Goal: Transaction & Acquisition: Purchase product/service

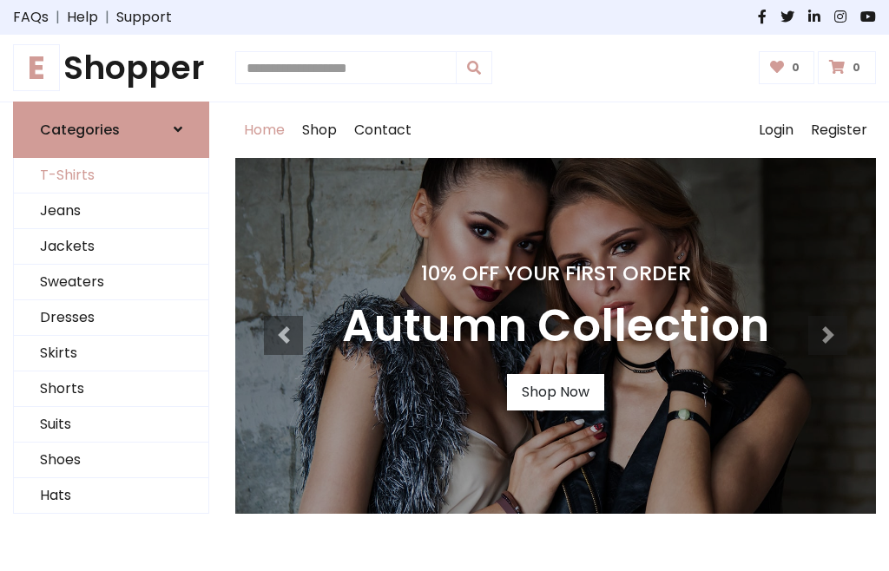
click at [111, 175] on link "T-Shirts" at bounding box center [111, 176] width 195 height 36
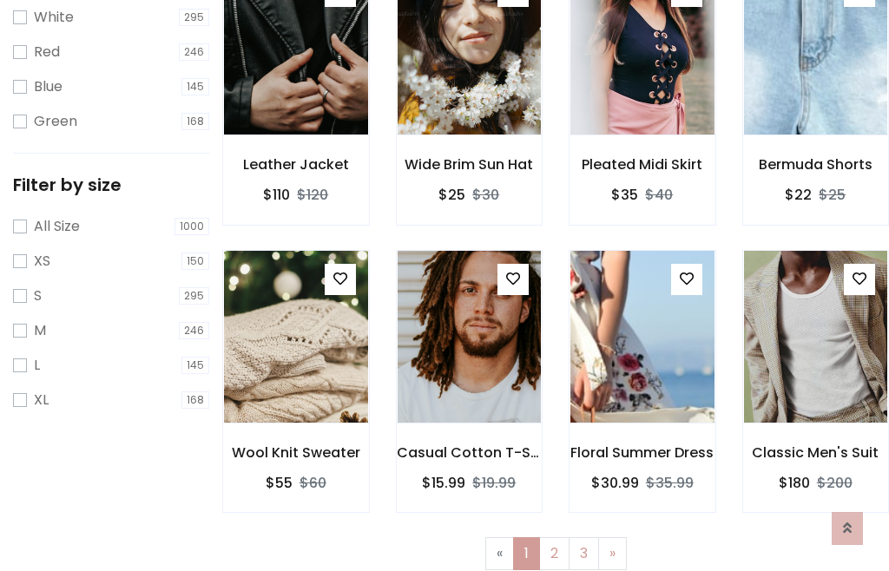
scroll to position [31, 0]
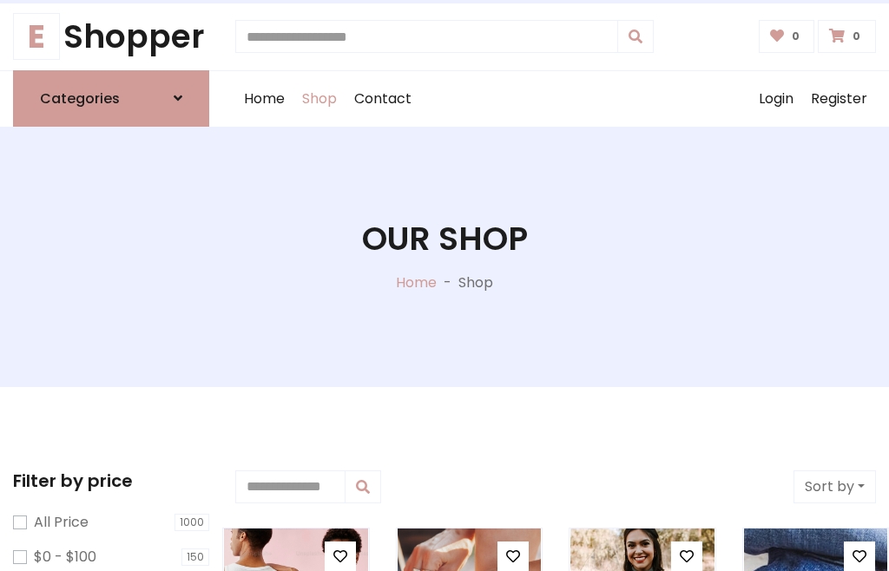
click at [445, 256] on h1 "Our Shop" at bounding box center [445, 239] width 166 height 39
click at [556, 98] on div "Home Shop Contact Log out Login Register" at bounding box center [555, 99] width 641 height 56
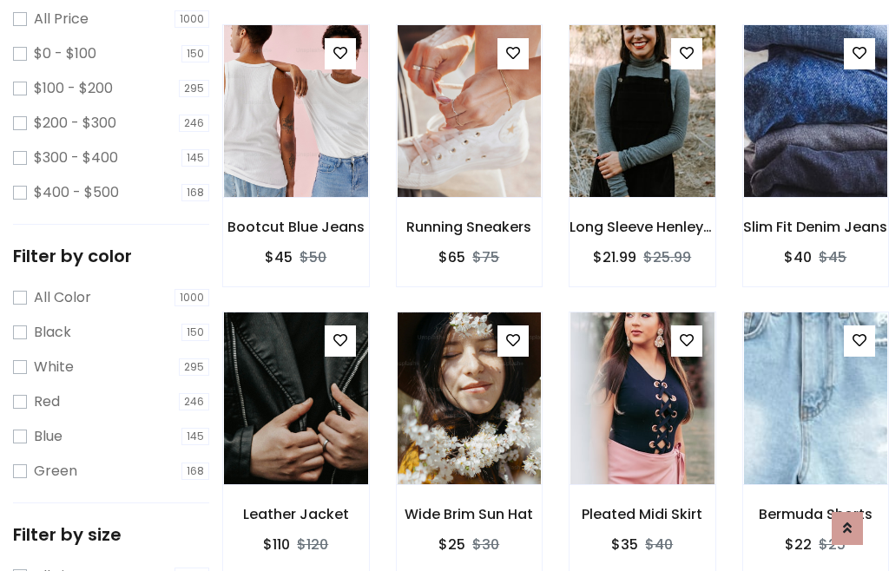
click at [642, 142] on img at bounding box center [642, 111] width 173 height 417
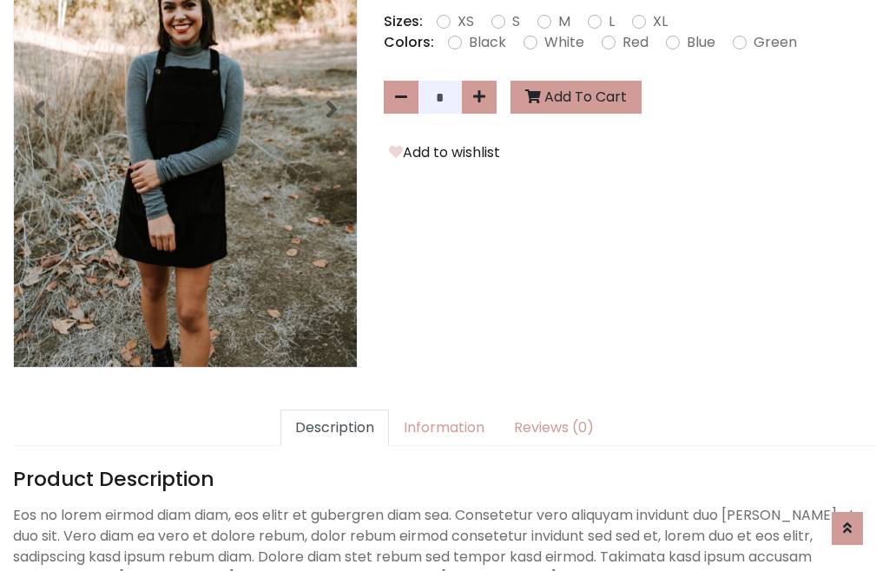
scroll to position [425, 0]
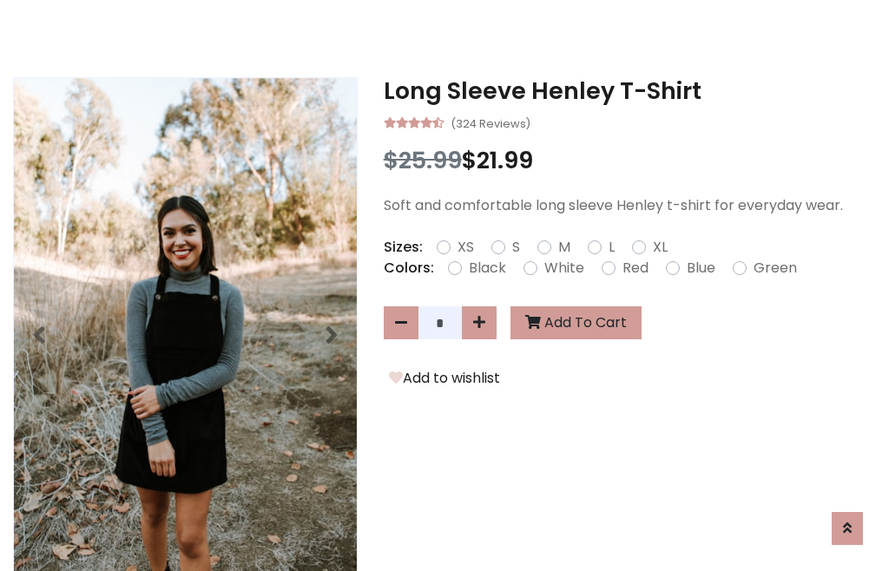
click at [630, 90] on h3 "Long Sleeve Henley T-Shirt" at bounding box center [630, 91] width 492 height 28
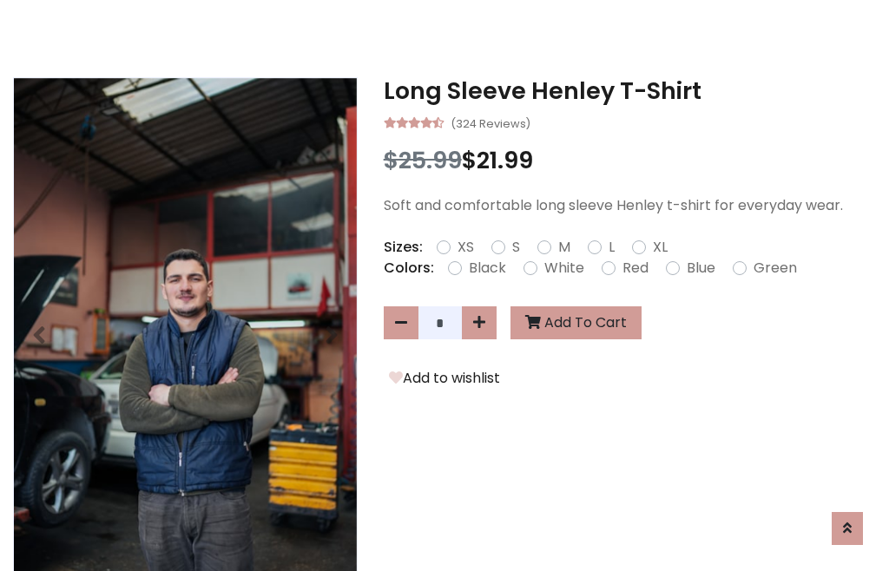
click at [630, 90] on h3 "Long Sleeve Henley T-Shirt" at bounding box center [630, 91] width 492 height 28
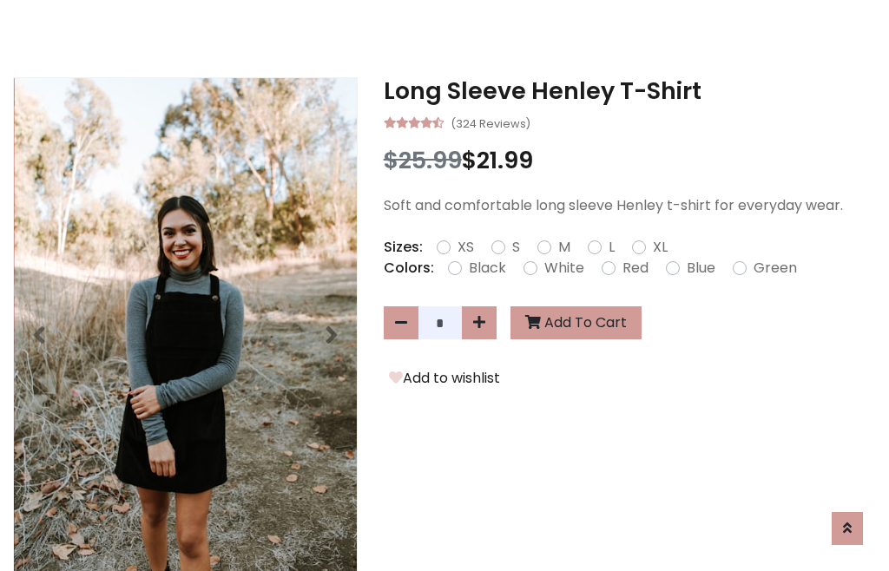
click at [630, 90] on h3 "Long Sleeve Henley T-Shirt" at bounding box center [630, 91] width 492 height 28
